Goal: Register for event/course

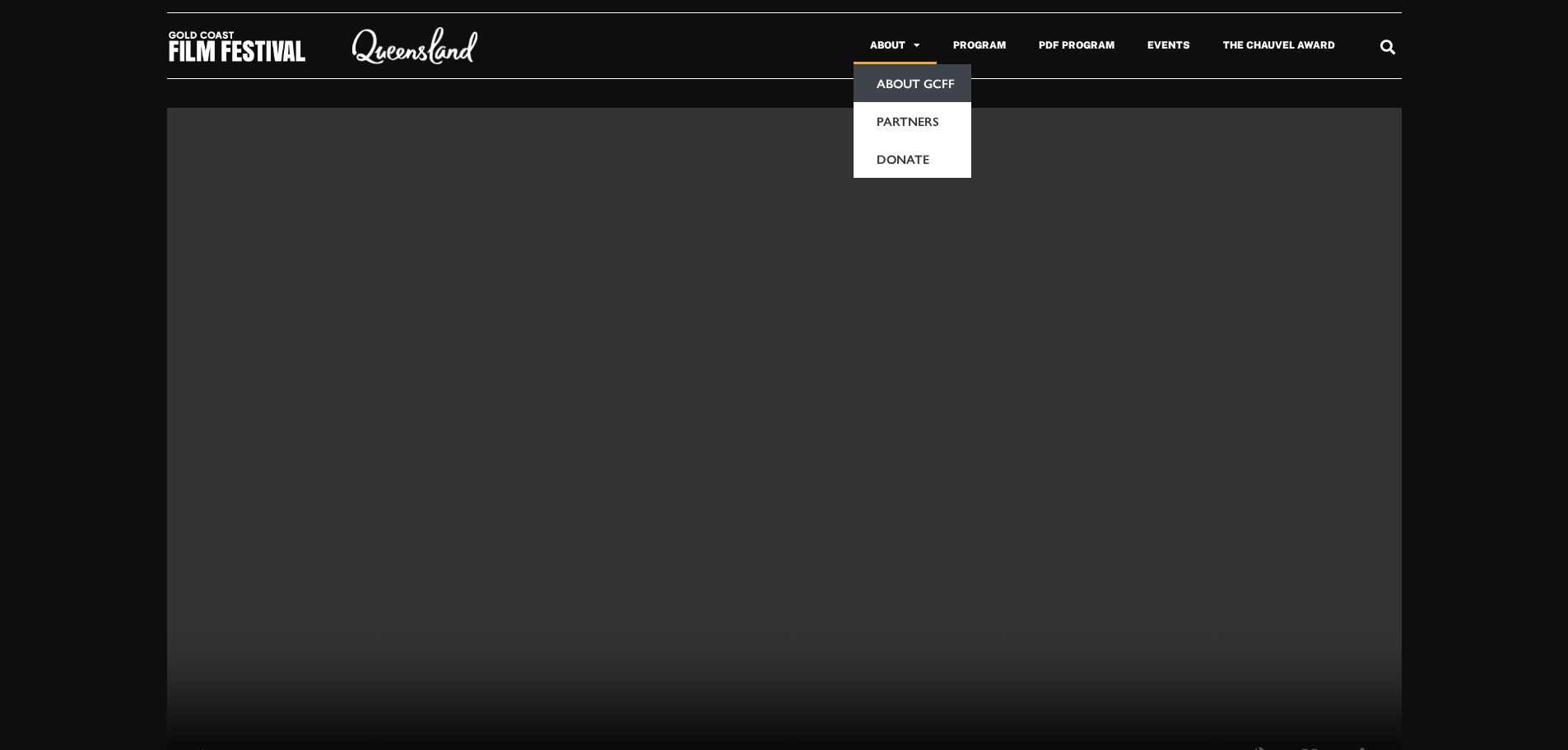
click at [905, 77] on link "About GCFF" at bounding box center [912, 83] width 117 height 38
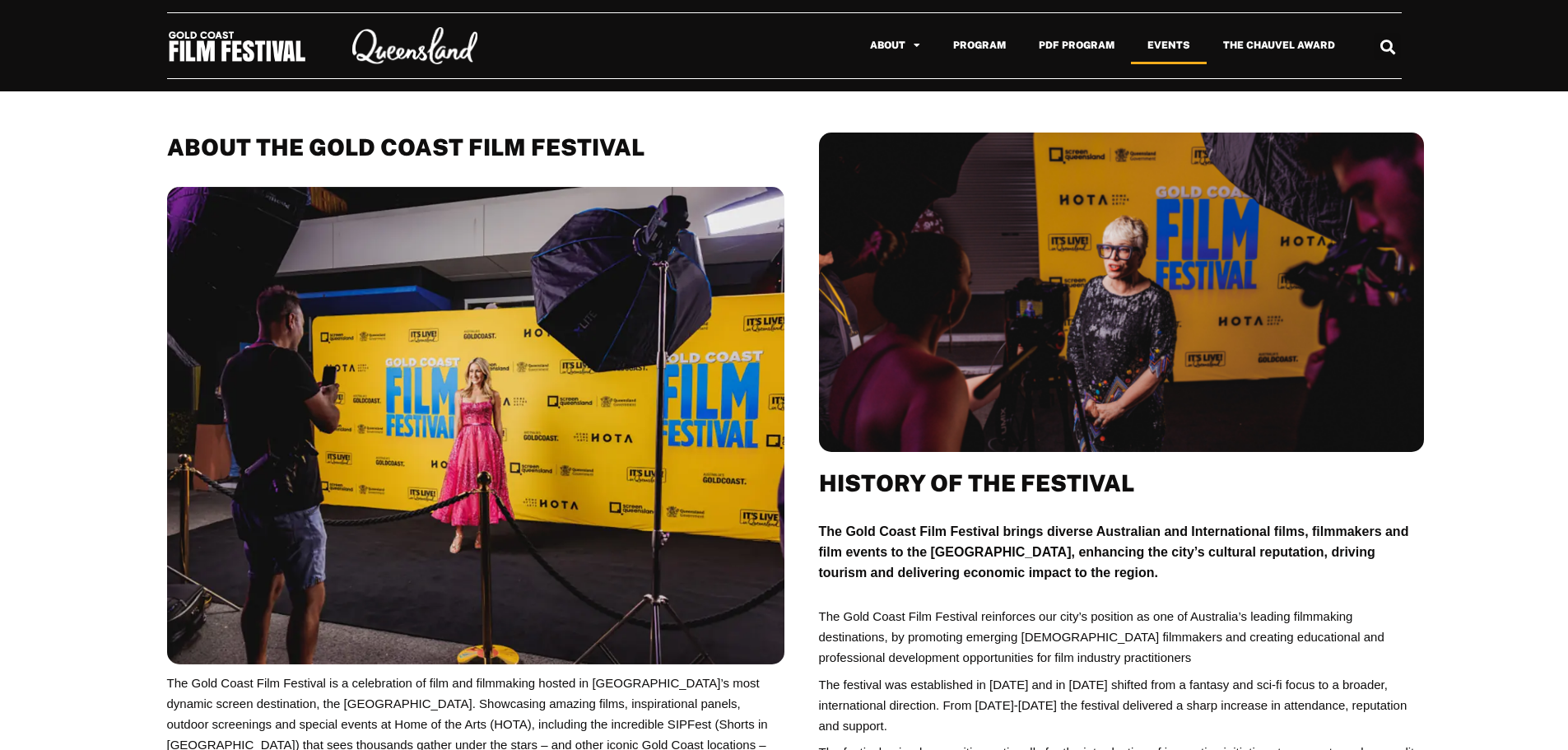
click at [1169, 46] on link "Events" at bounding box center [1169, 45] width 76 height 38
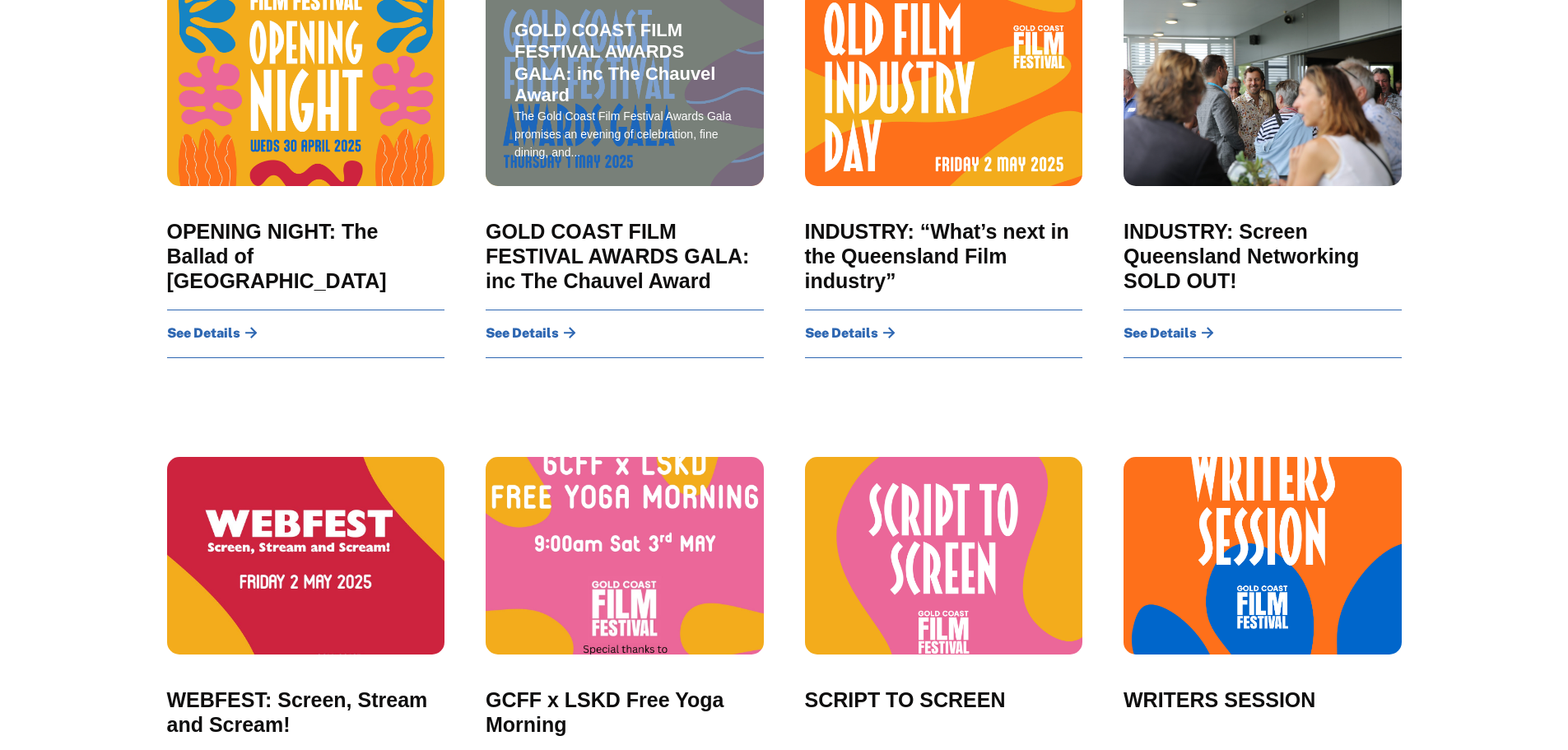
scroll to position [247, 0]
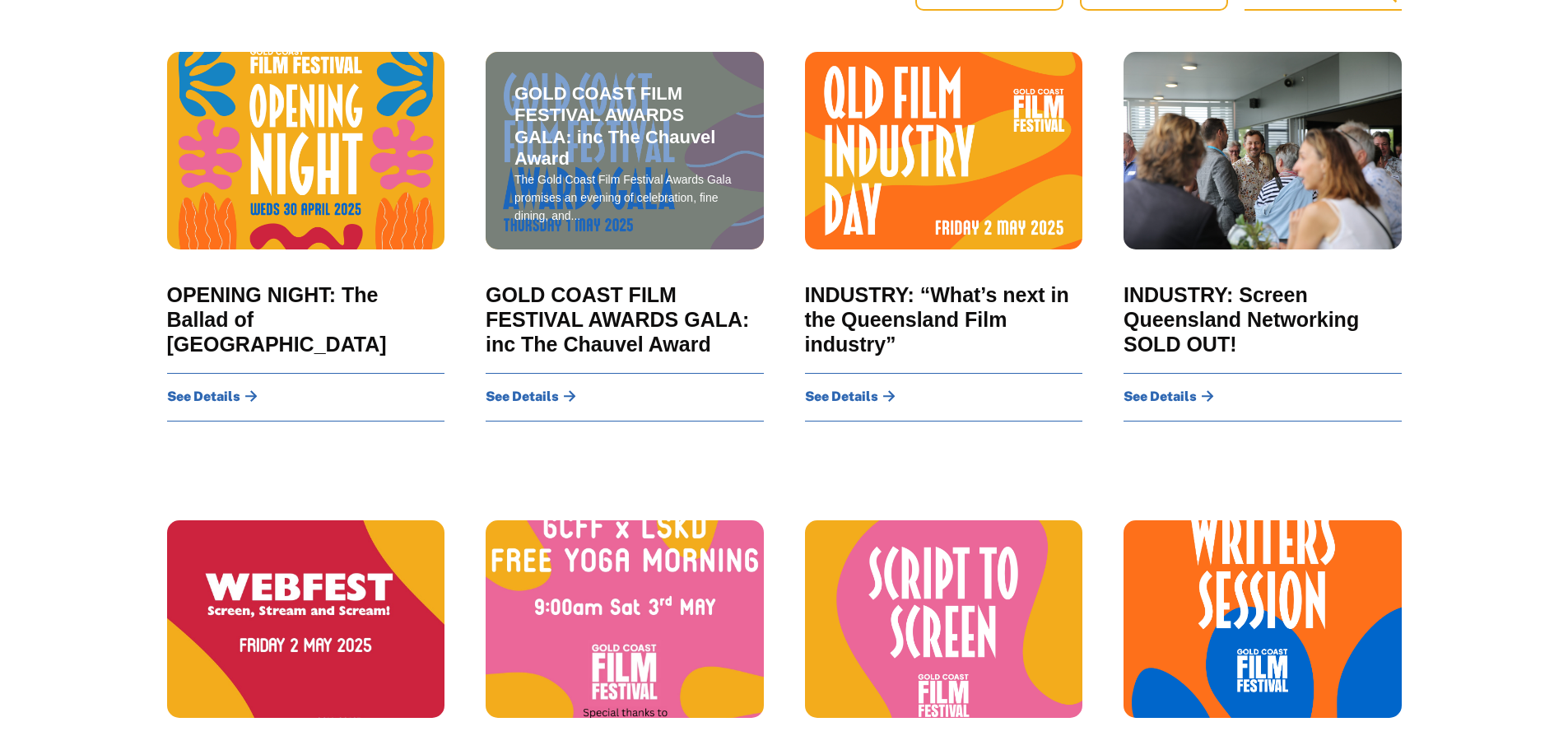
click at [578, 234] on div "GOLD COAST FILM FESTIVAL AWARDS GALA: inc The Chauvel Award The Gold Coast Film…" at bounding box center [625, 150] width 278 height 197
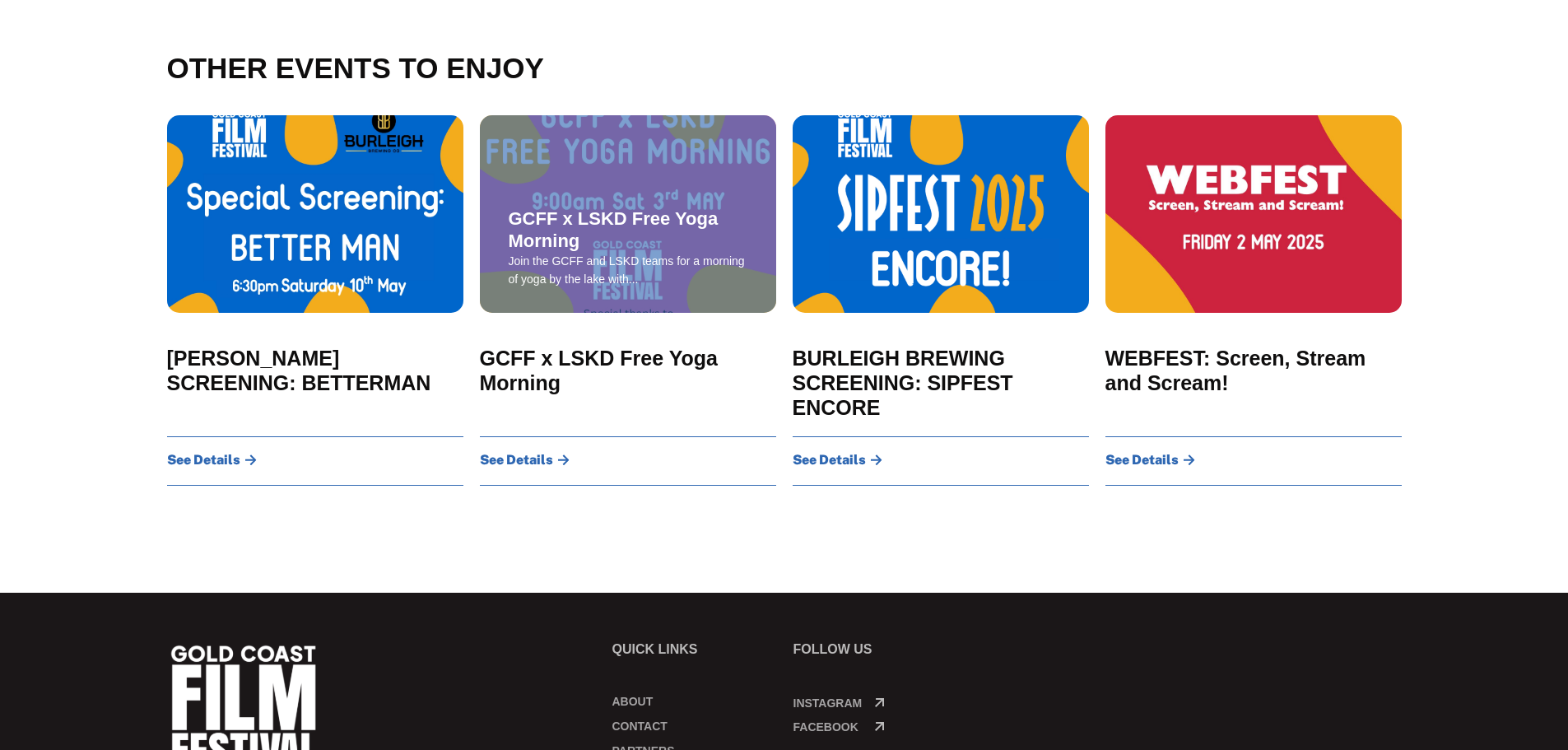
scroll to position [1426, 0]
